Goal: Check status: Check status

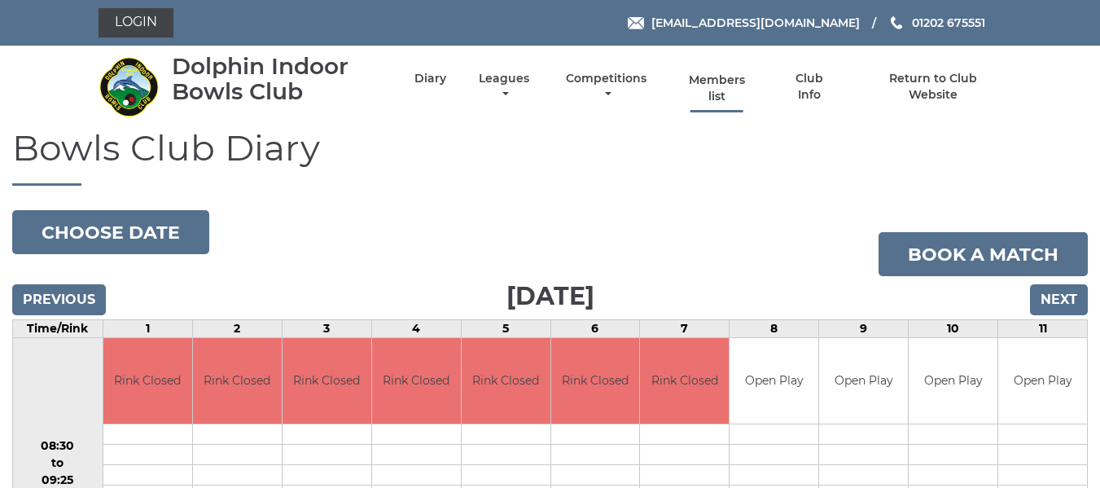
click at [726, 86] on link "Members list" at bounding box center [716, 88] width 75 height 32
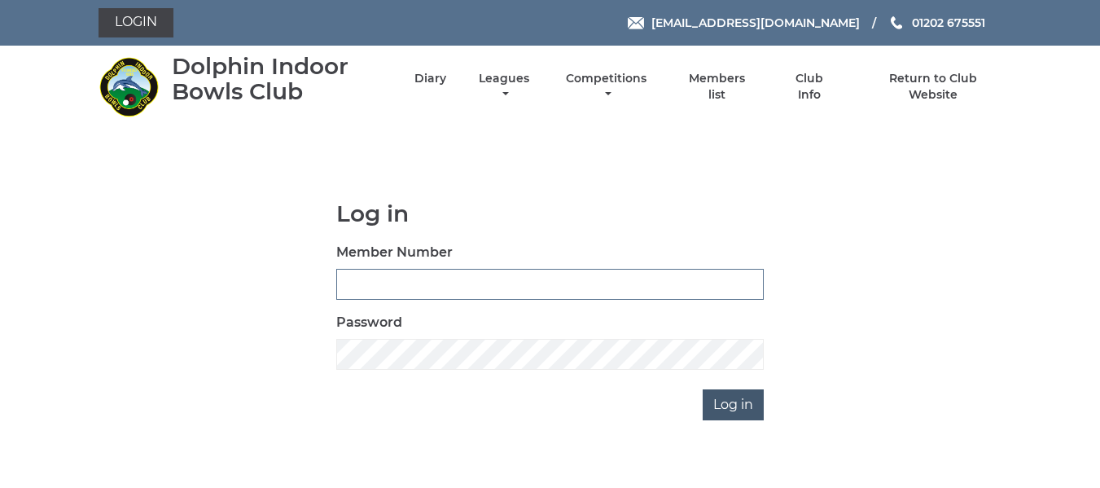
type input "2644"
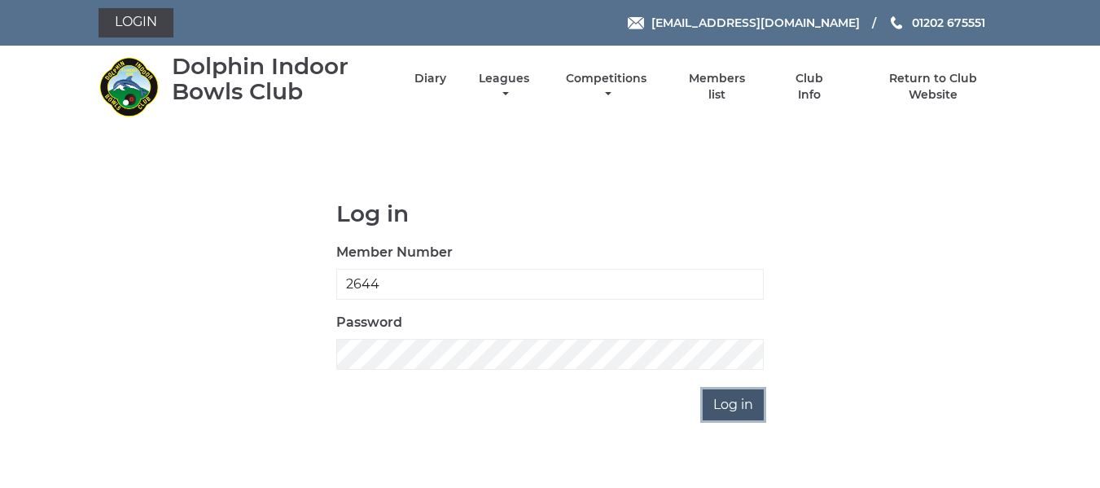
click at [725, 407] on input "Log in" at bounding box center [733, 404] width 61 height 31
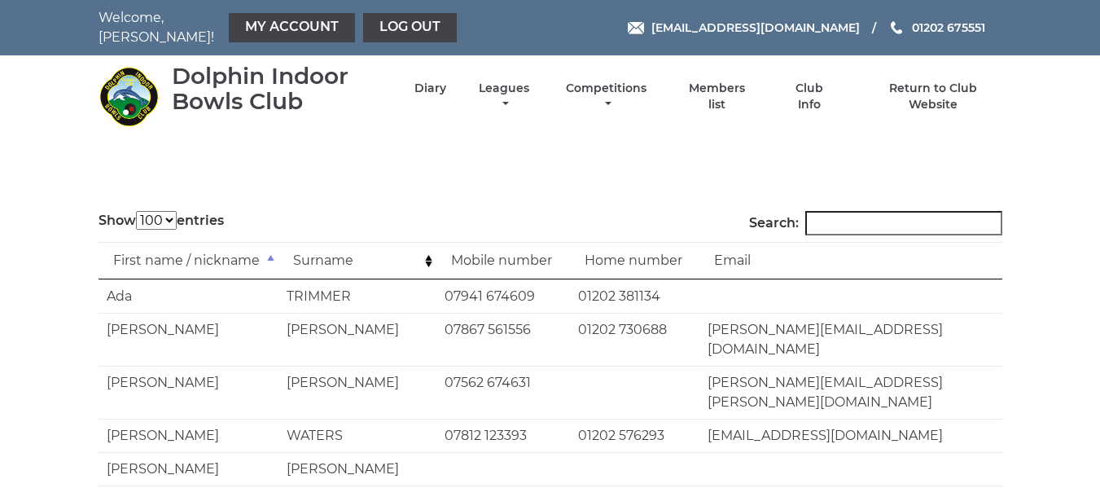
select select "100"
click at [853, 211] on input "Search:" at bounding box center [903, 223] width 197 height 24
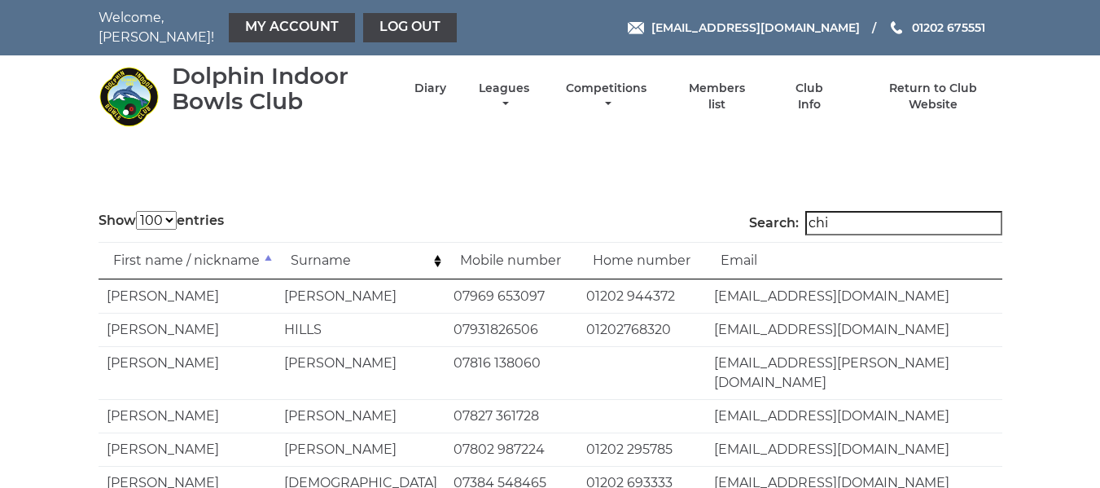
type input "chic"
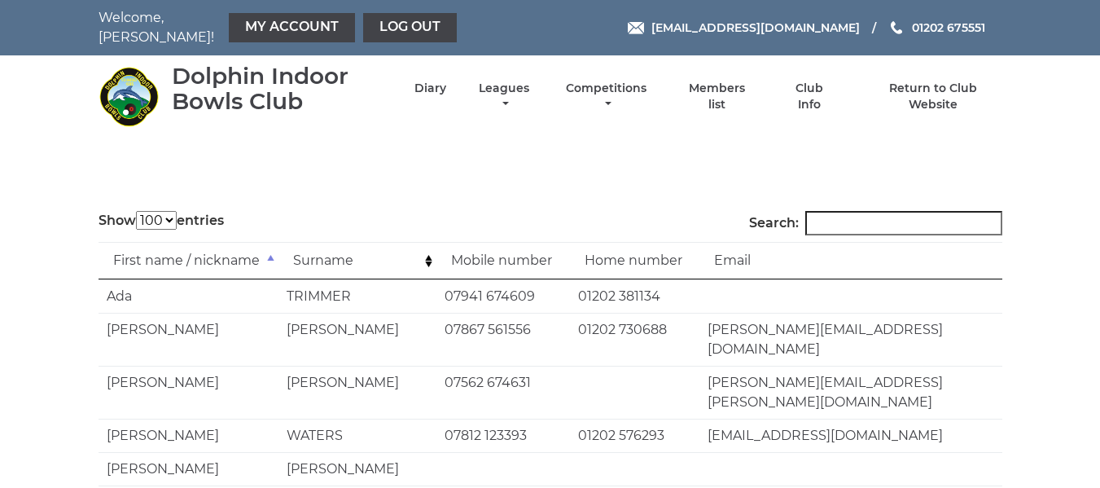
select select "100"
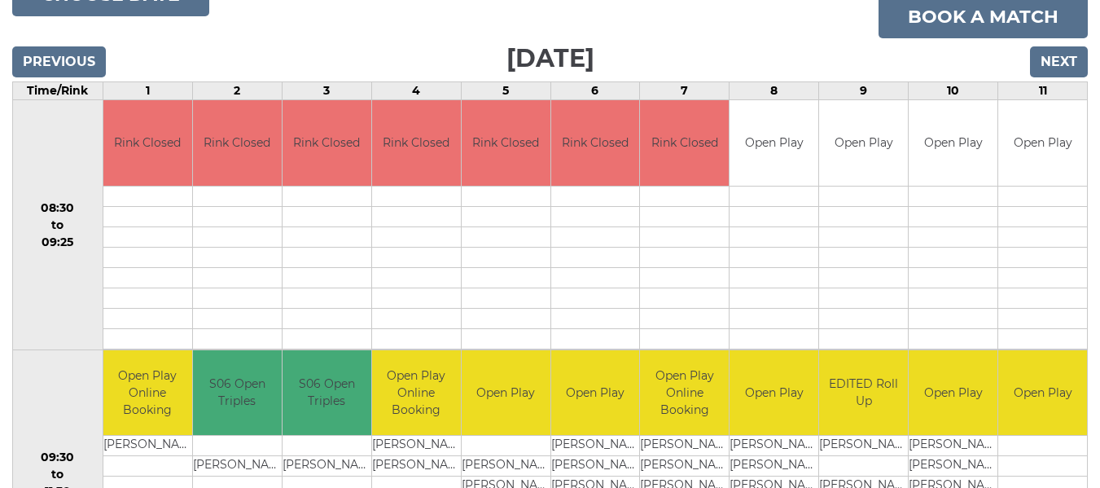
scroll to position [75, 0]
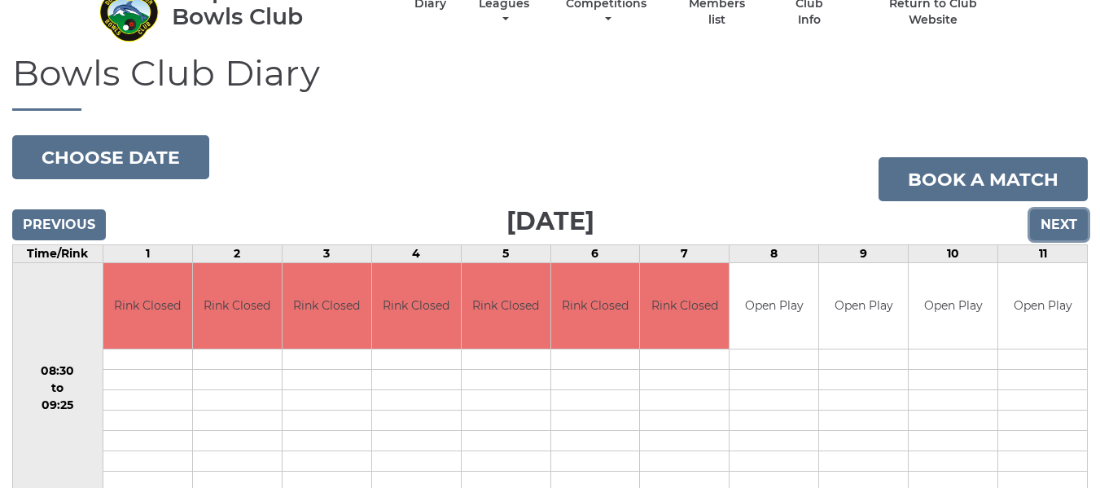
click at [1051, 226] on input "Next" at bounding box center [1059, 224] width 58 height 31
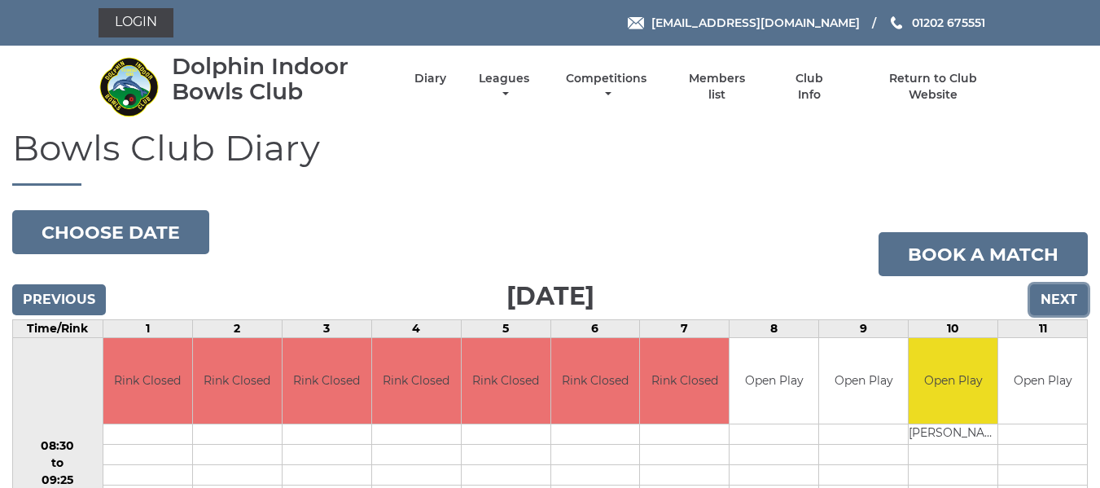
click at [1048, 297] on input "Next" at bounding box center [1059, 299] width 58 height 31
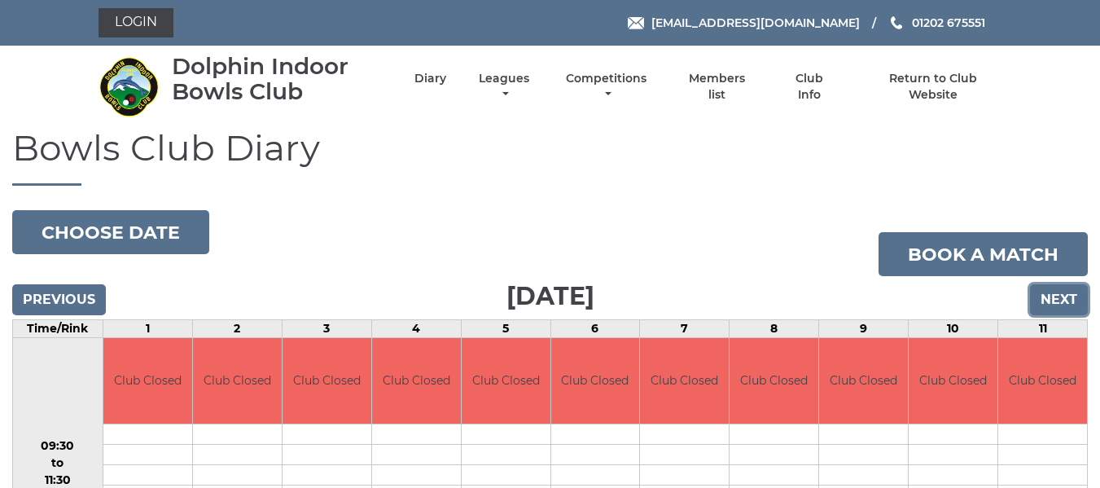
click at [1056, 297] on input "Next" at bounding box center [1059, 299] width 58 height 31
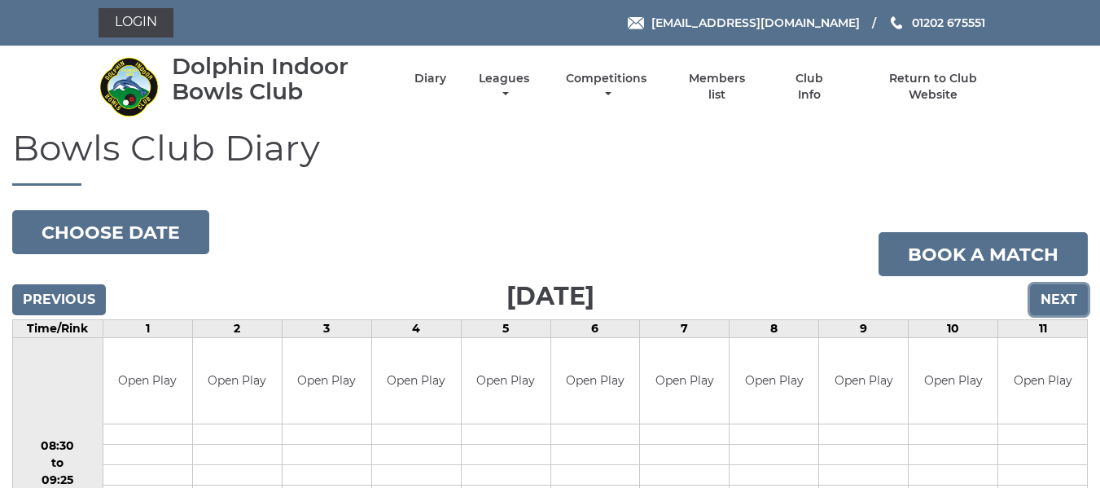
click at [1048, 297] on input "Next" at bounding box center [1059, 299] width 58 height 31
click at [1058, 299] on input "Next" at bounding box center [1059, 299] width 58 height 31
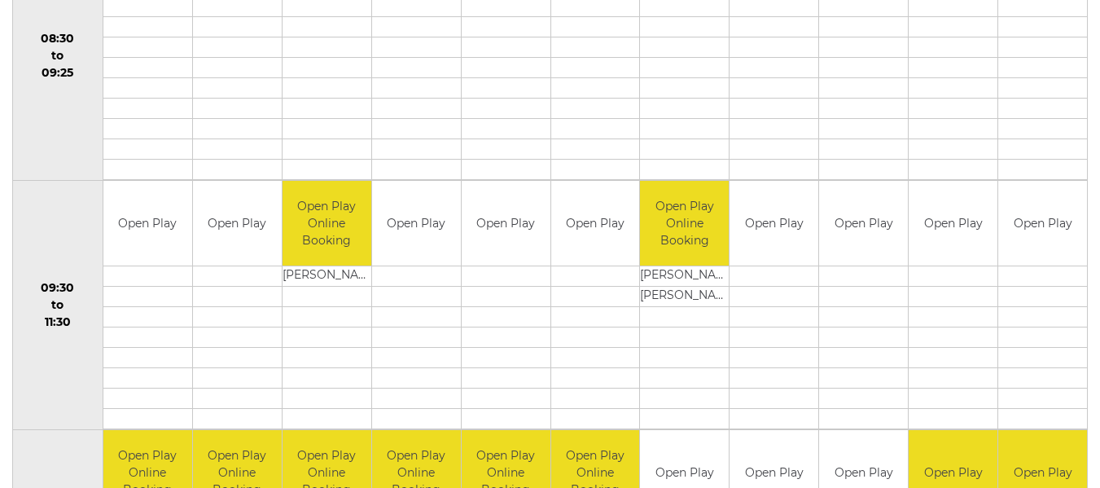
scroll to position [163, 0]
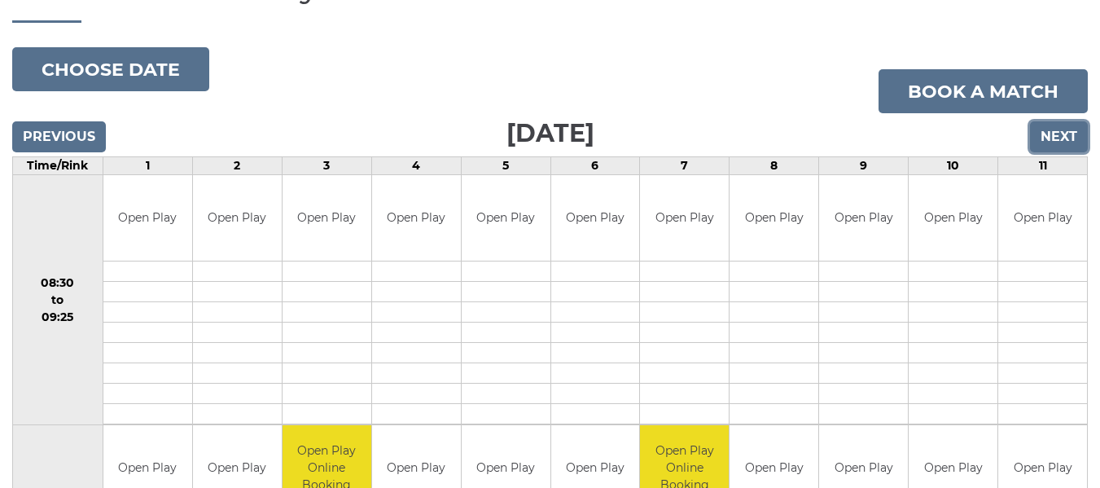
click at [1054, 126] on input "Next" at bounding box center [1059, 136] width 58 height 31
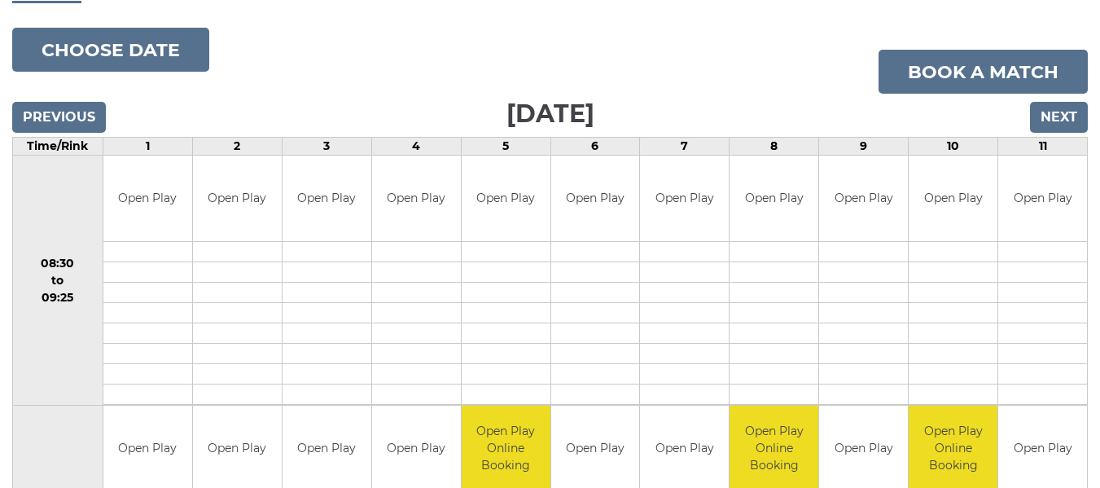
scroll to position [163, 0]
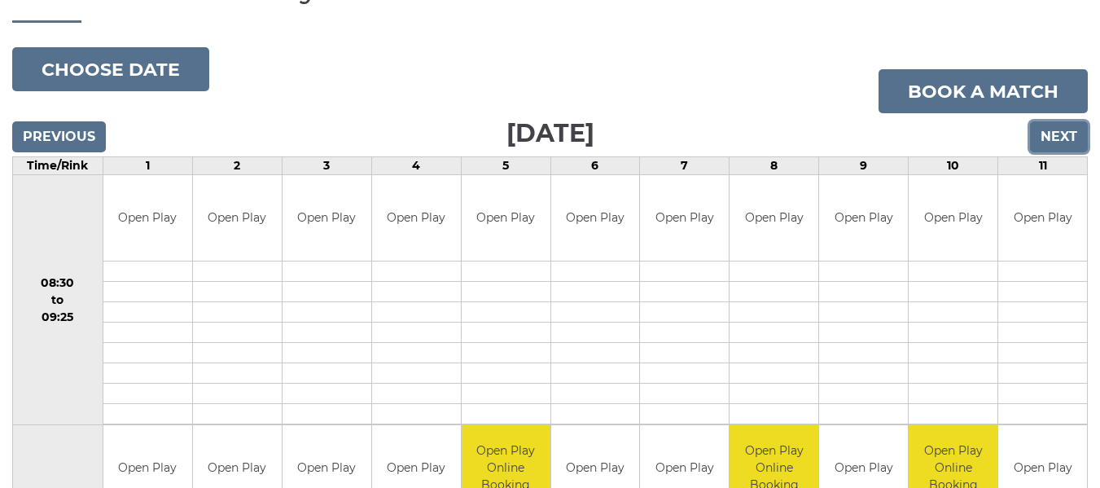
click at [1066, 137] on input "Next" at bounding box center [1059, 136] width 58 height 31
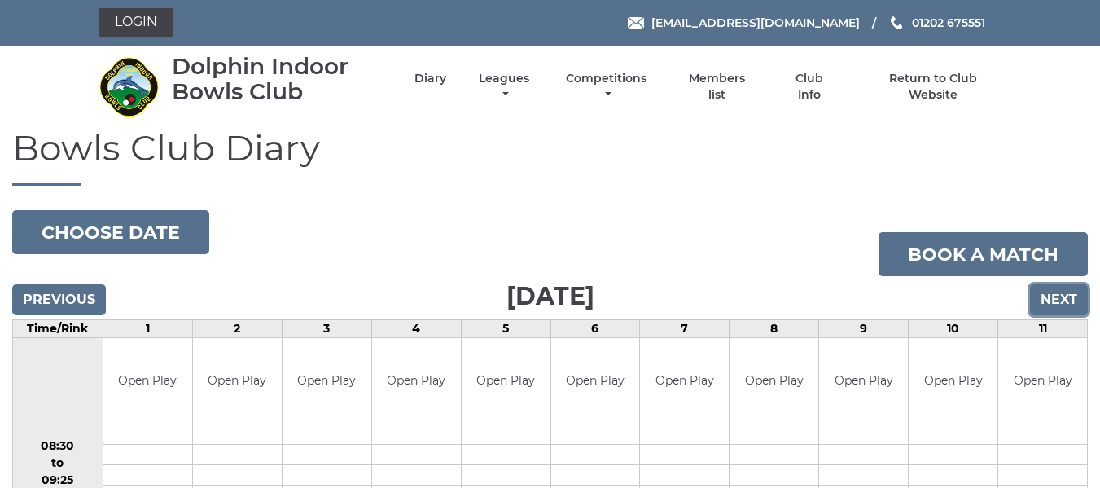
click at [1052, 301] on input "Next" at bounding box center [1059, 299] width 58 height 31
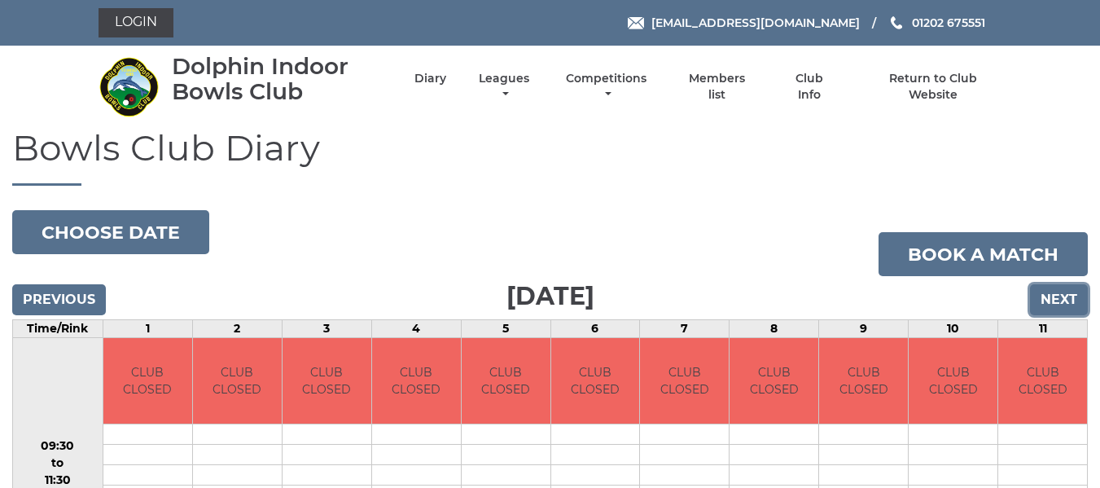
click at [1052, 300] on input "Next" at bounding box center [1059, 299] width 58 height 31
click at [1052, 299] on input "Next" at bounding box center [1059, 299] width 58 height 31
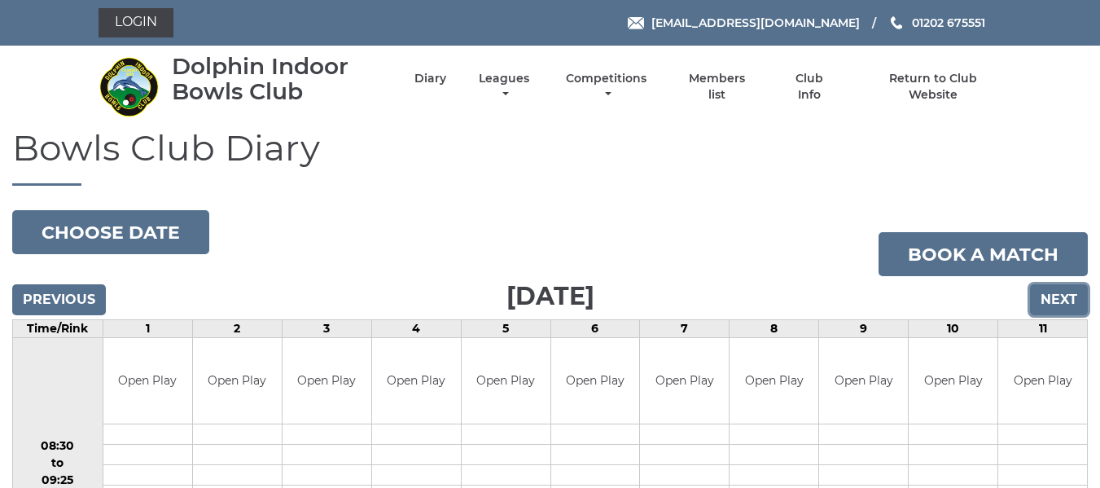
click at [1064, 302] on input "Next" at bounding box center [1059, 299] width 58 height 31
click at [67, 302] on input "Previous" at bounding box center [59, 299] width 94 height 31
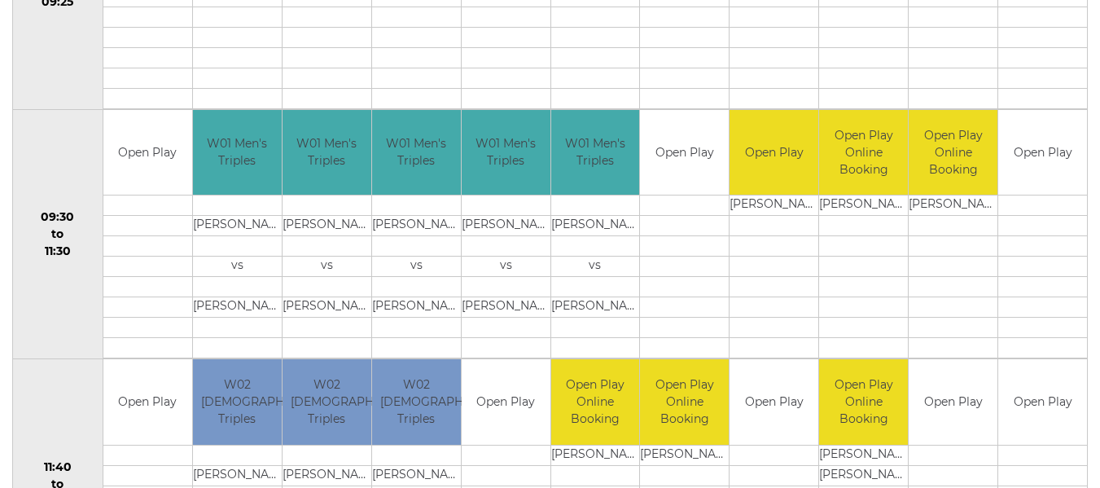
scroll to position [489, 0]
